Goal: Task Accomplishment & Management: Manage account settings

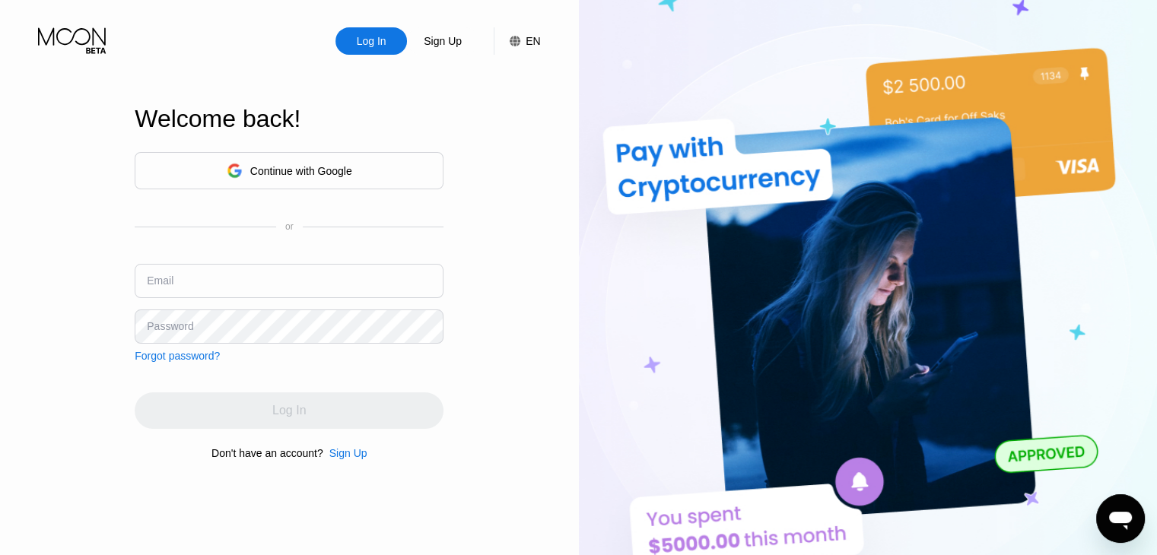
click at [222, 286] on input "text" at bounding box center [289, 281] width 309 height 34
drag, startPoint x: 222, startPoint y: 286, endPoint x: 204, endPoint y: 284, distance: 18.4
click at [204, 284] on input "text" at bounding box center [289, 281] width 309 height 34
paste input "[EMAIL_ADDRESS][DOMAIN_NAME]"
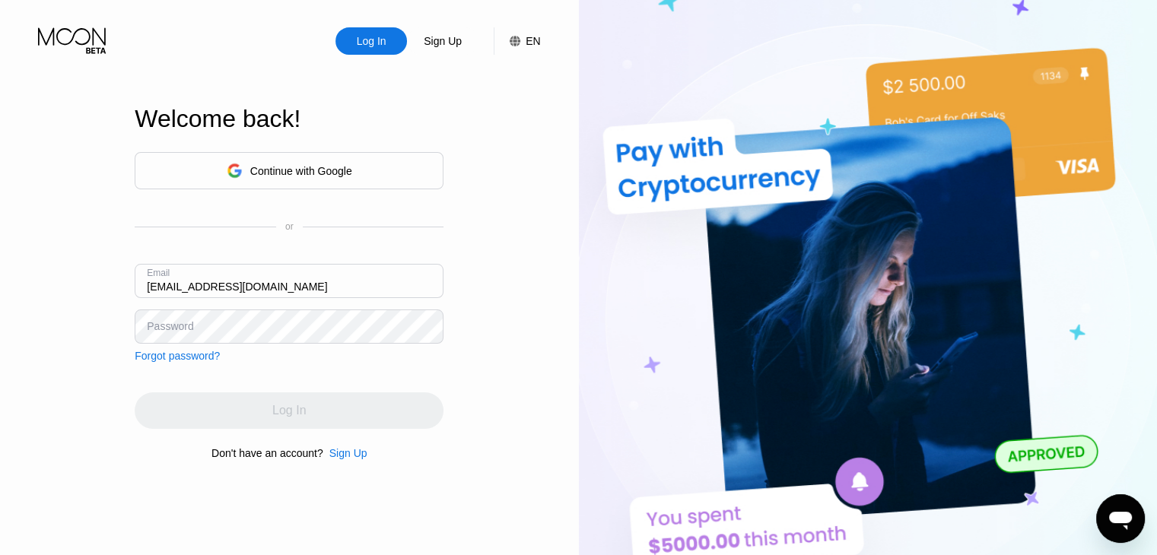
type input "[EMAIL_ADDRESS][DOMAIN_NAME]"
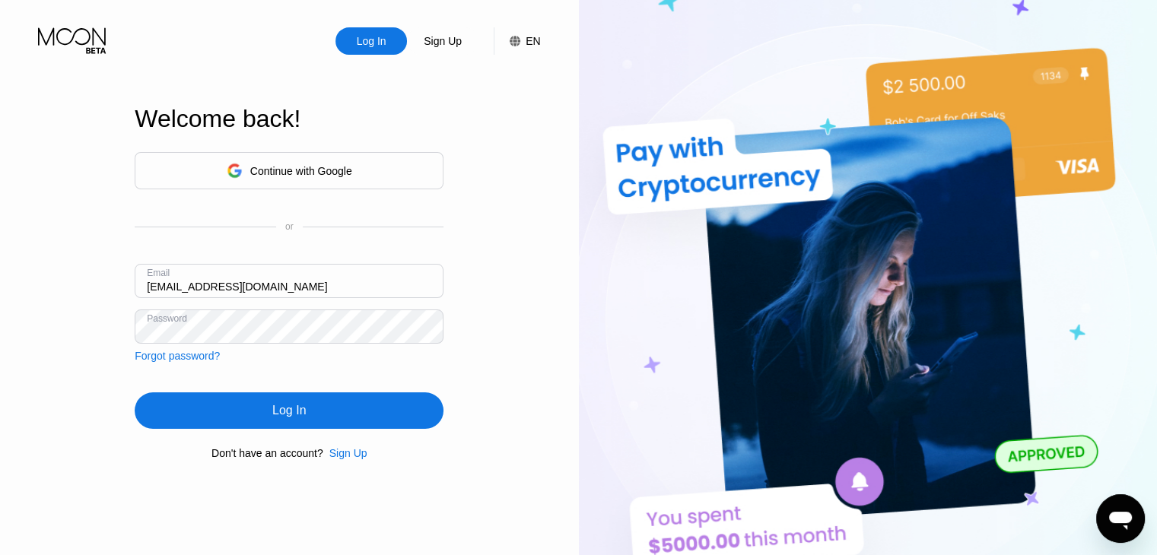
click at [302, 426] on div "Log In" at bounding box center [289, 410] width 309 height 37
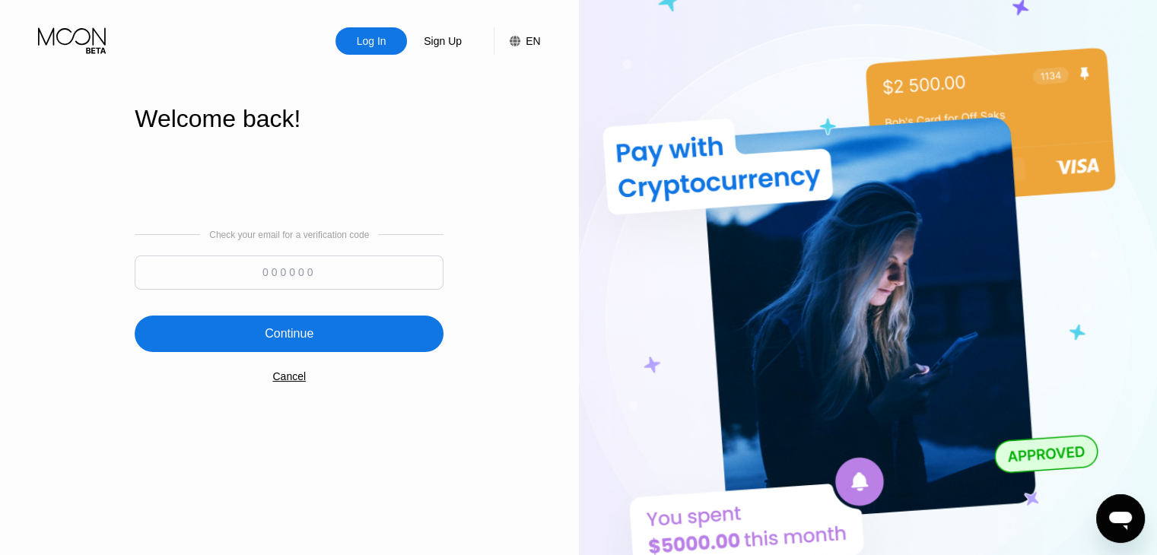
click at [313, 274] on input at bounding box center [289, 273] width 309 height 34
paste input "257174"
type input "257174"
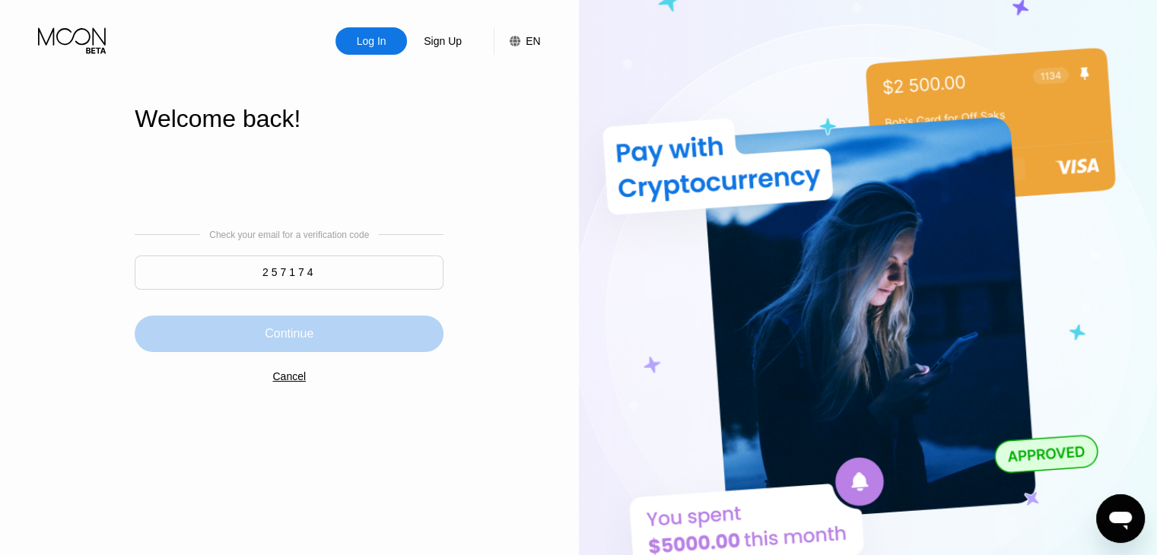
click at [306, 337] on div "Continue" at bounding box center [289, 333] width 49 height 15
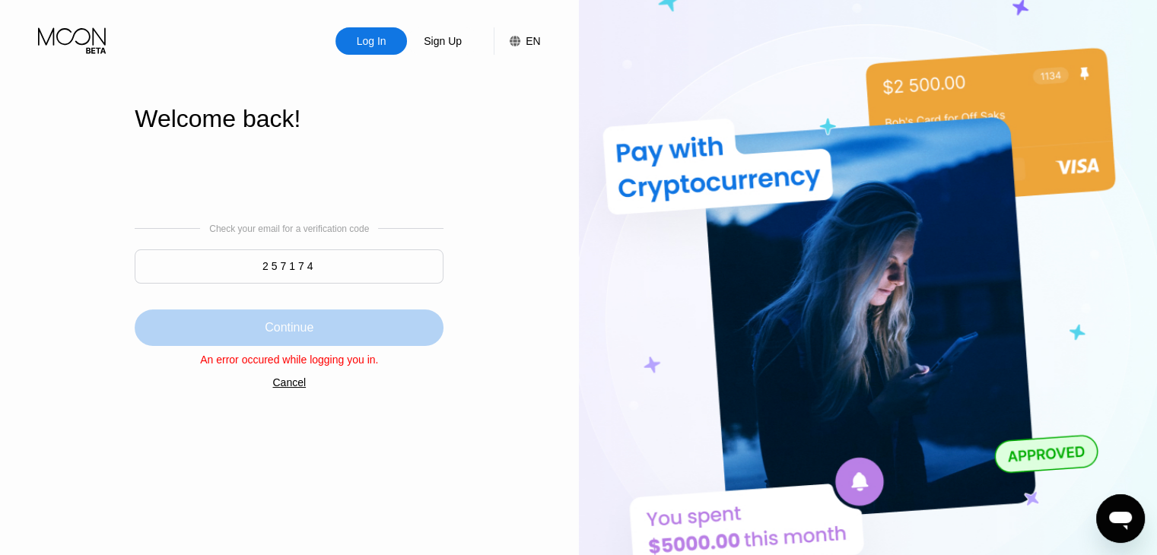
click at [303, 332] on div "Continue" at bounding box center [289, 327] width 49 height 15
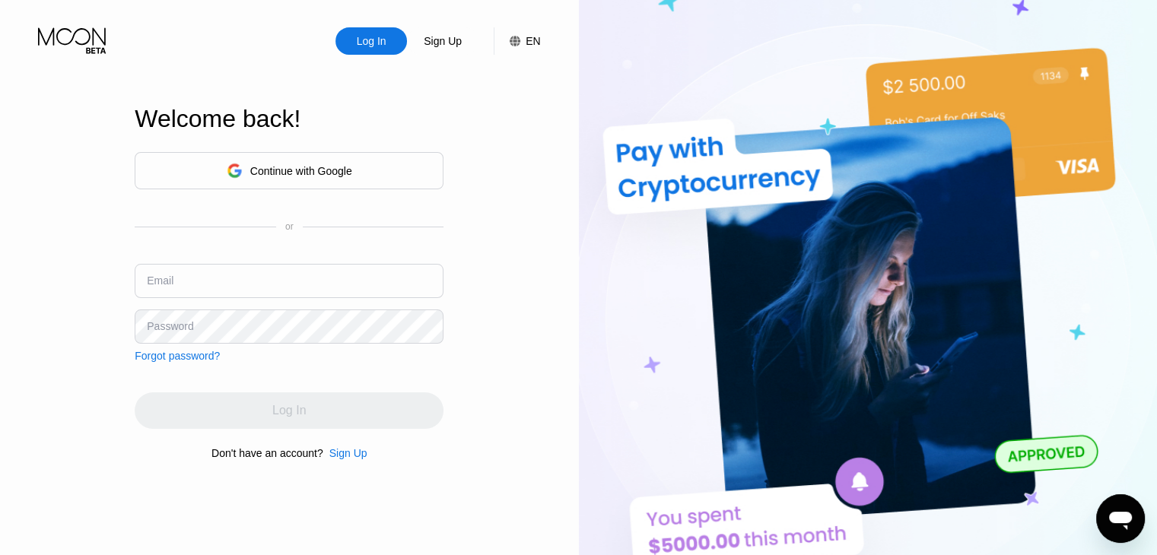
click at [253, 276] on input "text" at bounding box center [289, 281] width 309 height 34
paste input "[EMAIL_ADDRESS][DOMAIN_NAME]"
type input "[EMAIL_ADDRESS][DOMAIN_NAME]"
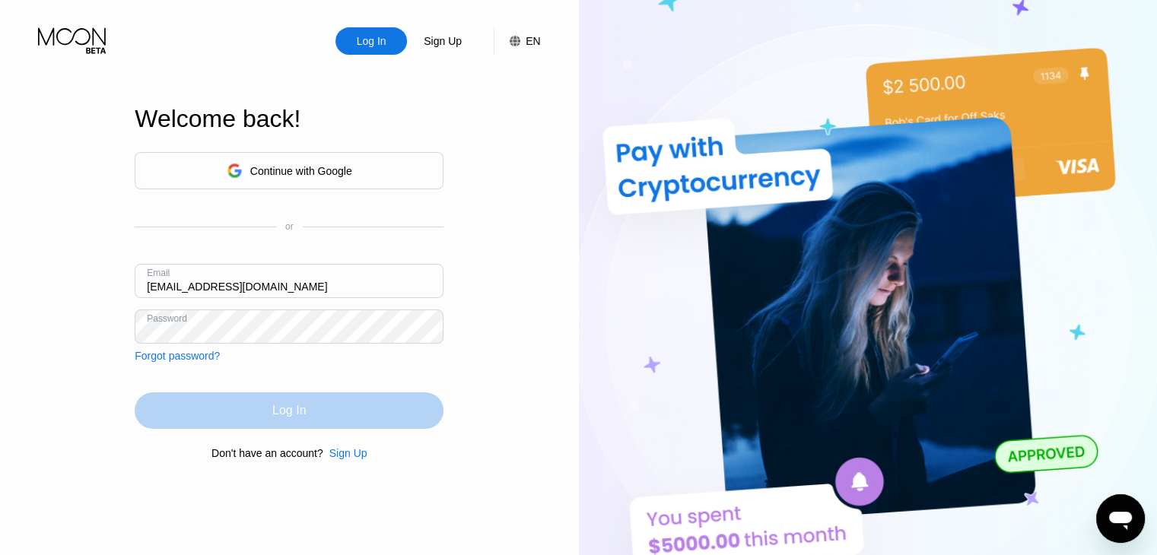
click at [335, 415] on div "Log In" at bounding box center [289, 410] width 309 height 37
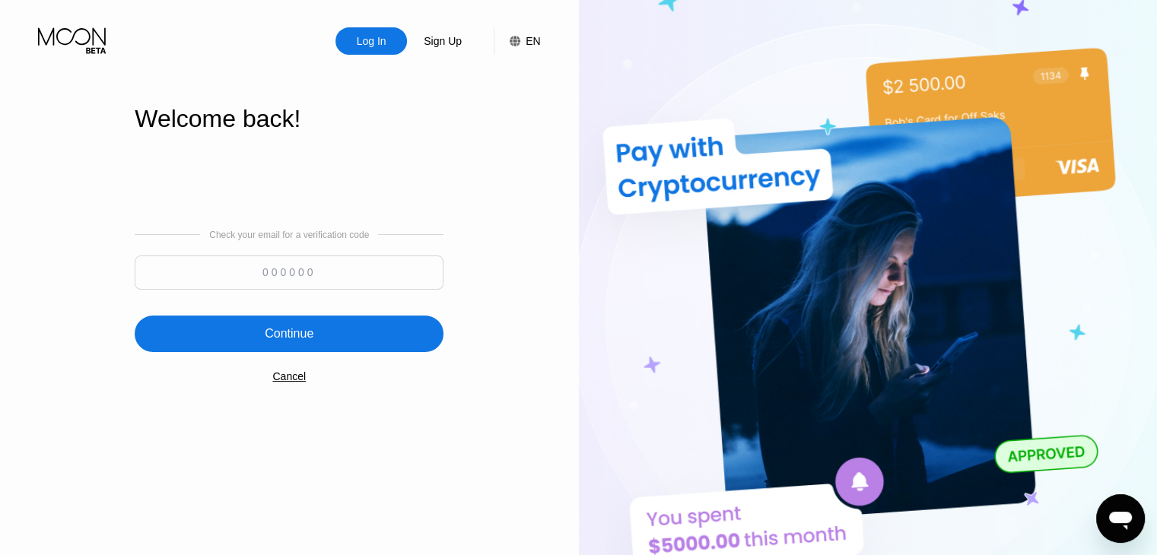
click at [286, 272] on input at bounding box center [289, 273] width 309 height 34
paste input "143458"
type input "143458"
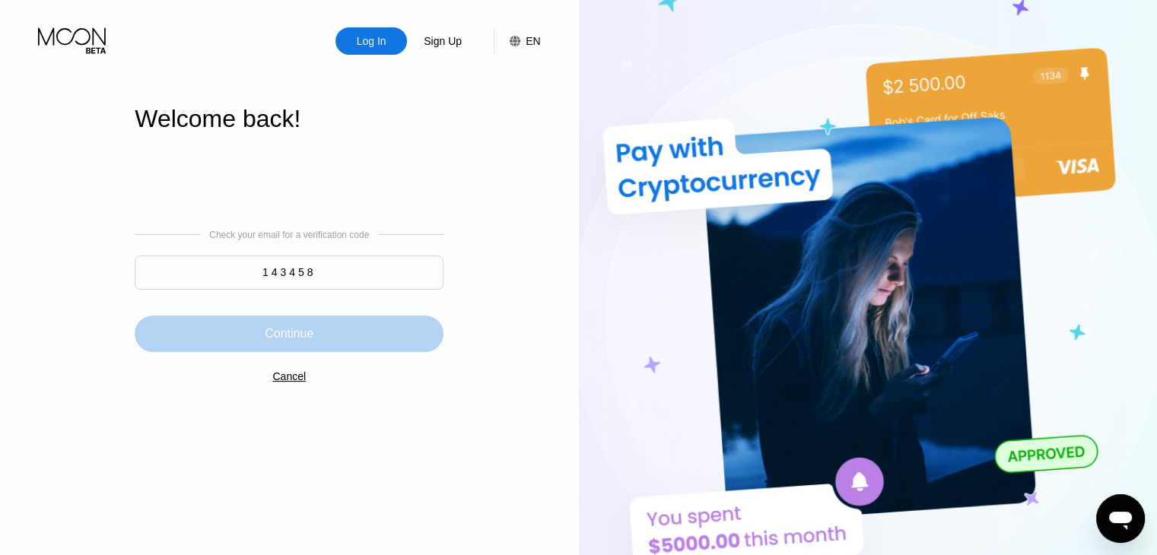
click at [304, 326] on div "Continue" at bounding box center [289, 333] width 49 height 15
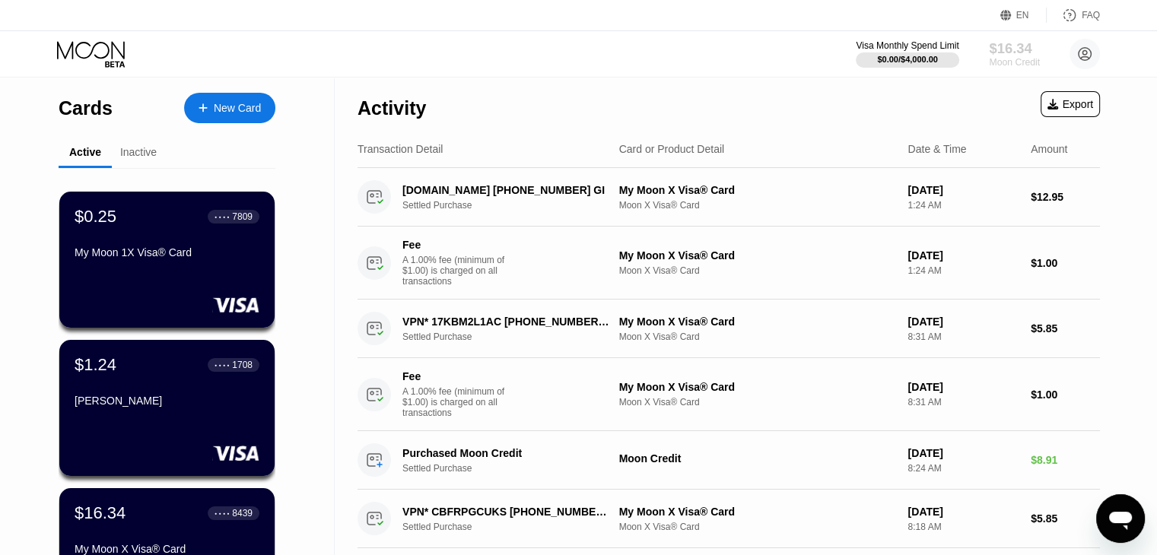
click at [1000, 52] on div "$16.34" at bounding box center [1014, 48] width 51 height 16
